Goal: Task Accomplishment & Management: Complete application form

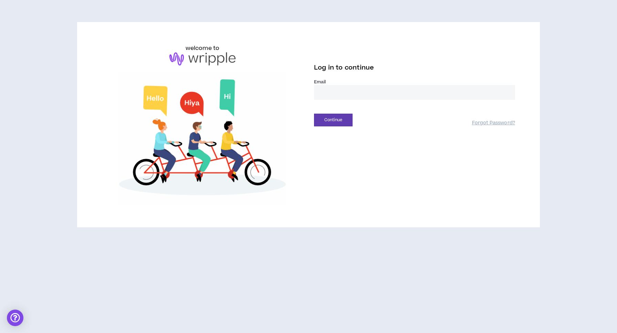
type input "**********"
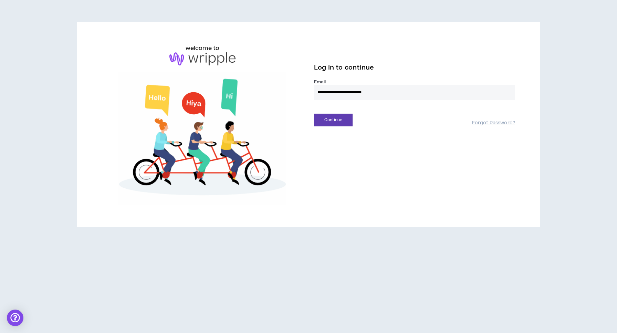
click at [333, 120] on button "Continue" at bounding box center [333, 120] width 39 height 13
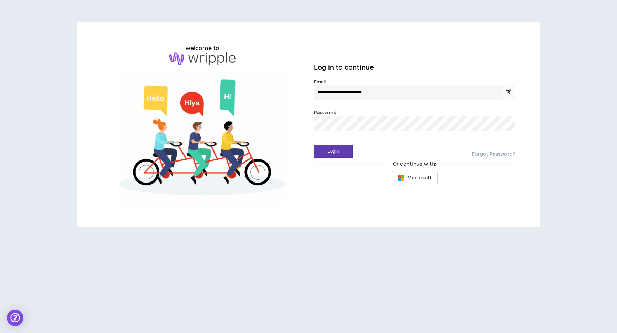
click at [340, 150] on button "Login" at bounding box center [333, 151] width 39 height 13
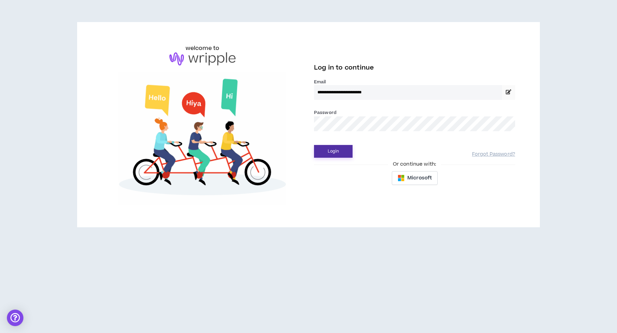
click at [342, 152] on button "Login" at bounding box center [333, 151] width 39 height 13
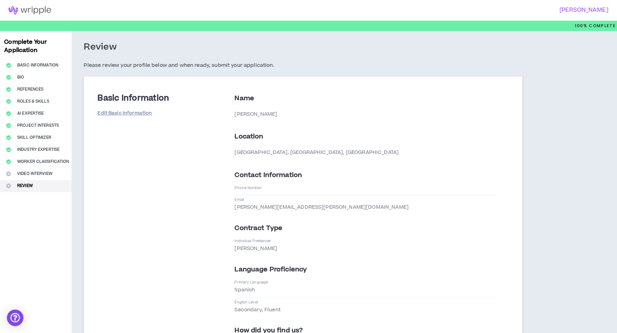
click at [40, 11] on img at bounding box center [30, 10] width 60 height 8
click at [38, 6] on link at bounding box center [30, 10] width 60 height 21
click at [36, 43] on h3 "Complete Your Application" at bounding box center [35, 46] width 69 height 17
click at [109, 51] on h3 "Review" at bounding box center [100, 47] width 33 height 12
click at [577, 7] on h3 "[PERSON_NAME]" at bounding box center [456, 10] width 304 height 7
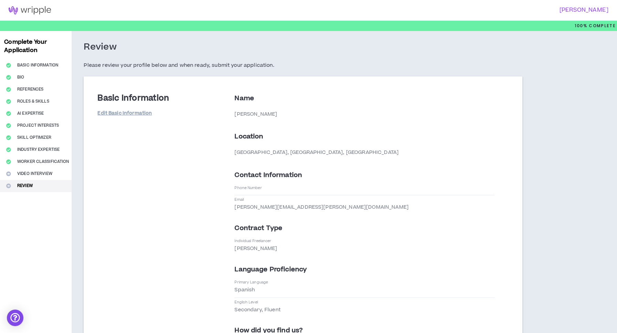
click at [578, 13] on h3 "[PERSON_NAME]" at bounding box center [456, 10] width 304 height 7
click at [17, 10] on img at bounding box center [30, 10] width 60 height 8
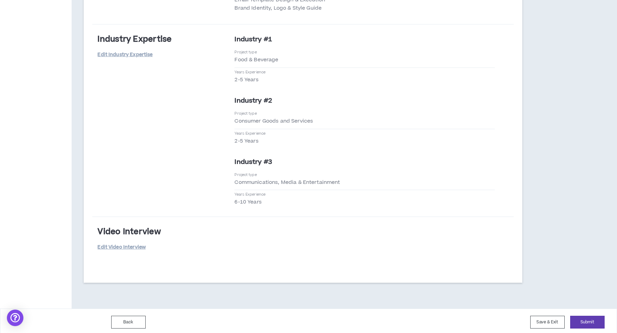
scroll to position [1322, 0]
click at [583, 318] on button "Submit" at bounding box center [587, 322] width 34 height 13
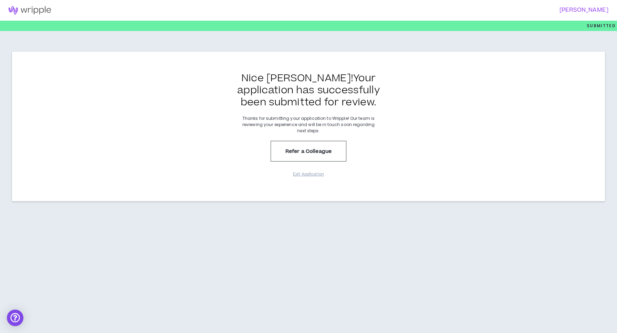
click at [586, 11] on h3 "[PERSON_NAME]" at bounding box center [456, 10] width 304 height 7
click at [19, 6] on img at bounding box center [30, 10] width 60 height 8
click at [582, 11] on h3 "[PERSON_NAME]" at bounding box center [456, 10] width 304 height 7
click at [593, 7] on h3 "[PERSON_NAME]" at bounding box center [456, 10] width 304 height 7
